Goal: Check status: Check status

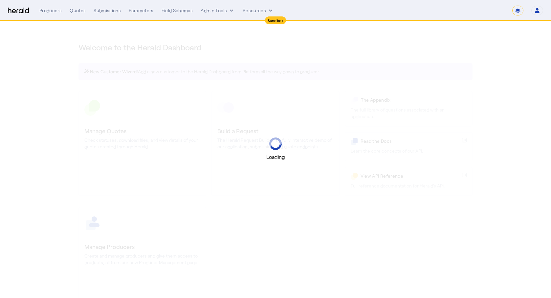
select select "*******"
select select "pfm_2v8p_herald_api"
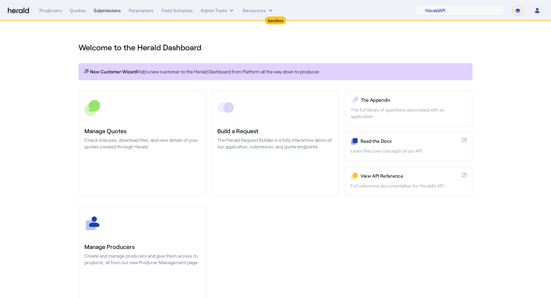
click at [108, 12] on div "Submissions" at bounding box center [107, 10] width 27 height 7
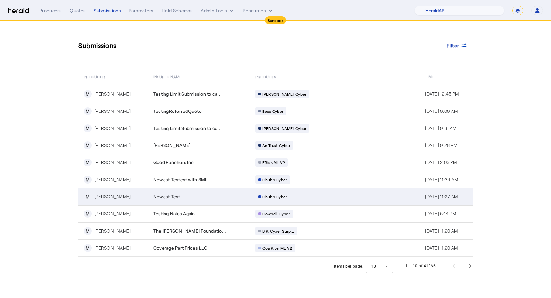
click at [344, 198] on div "Chubb Cyber" at bounding box center [319, 196] width 126 height 9
